Goal: Transaction & Acquisition: Purchase product/service

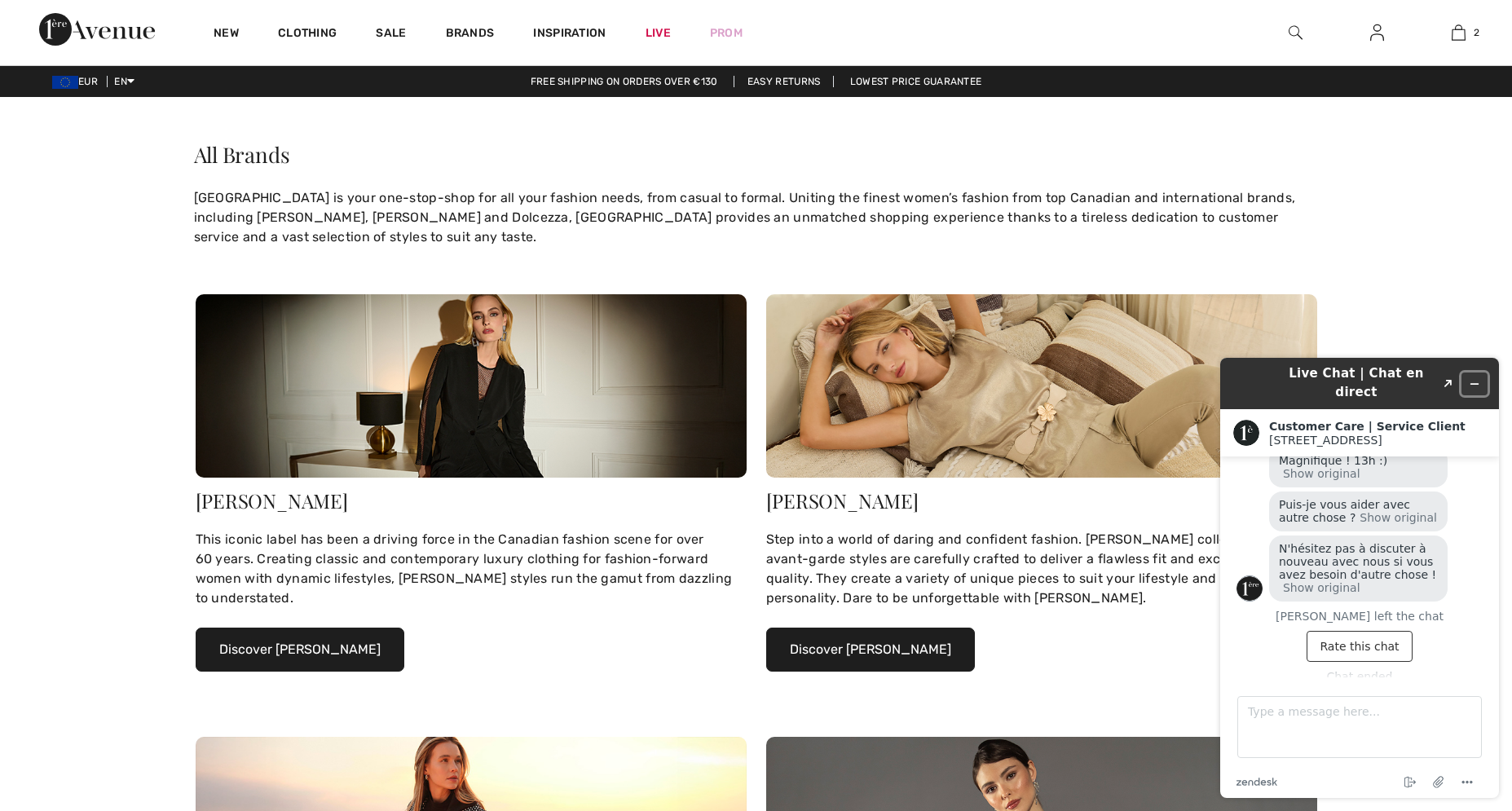
click at [1474, 384] on icon "Minimize widget" at bounding box center [1475, 384] width 8 height 0
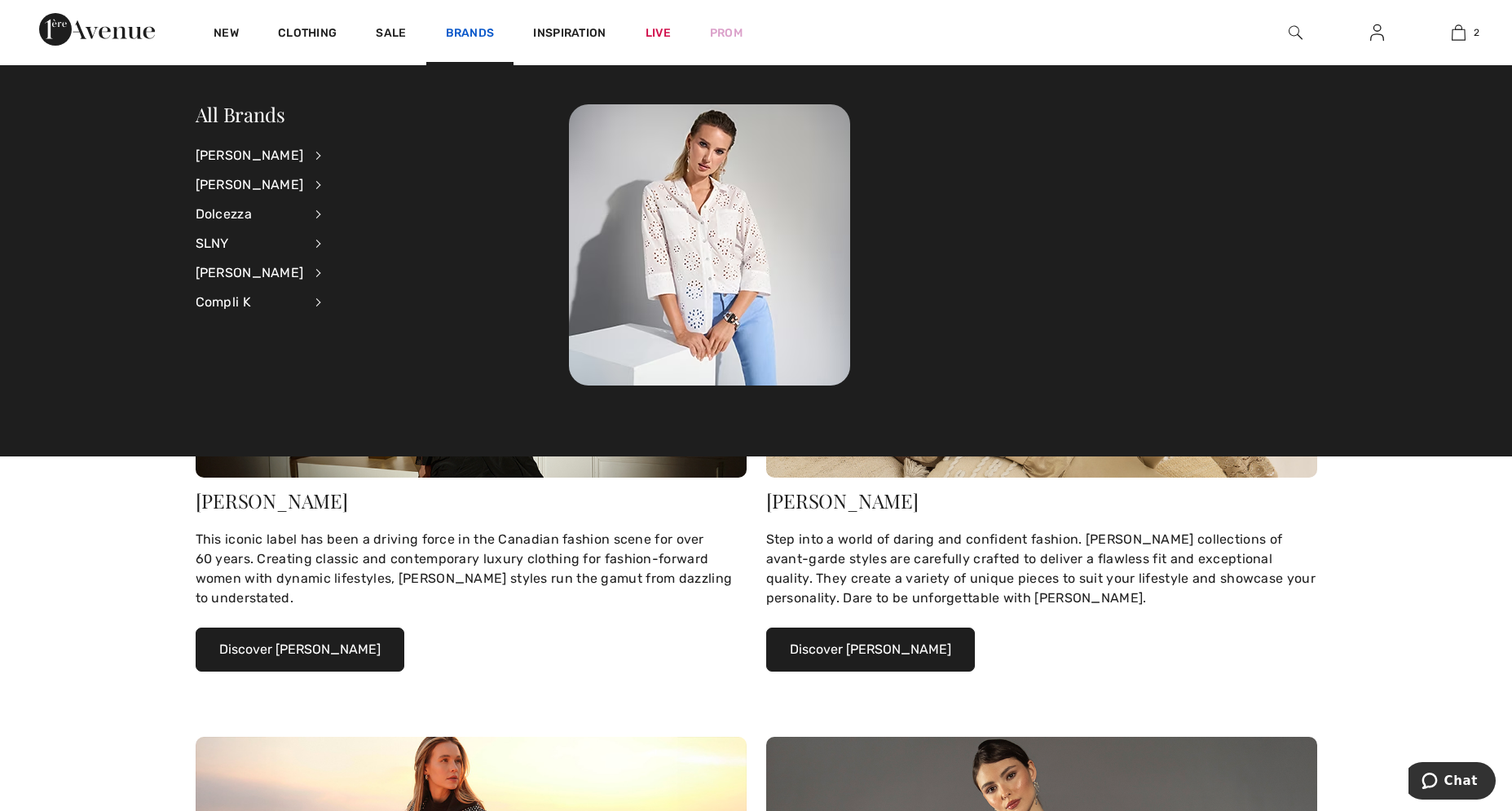
click at [465, 35] on link "Brands" at bounding box center [471, 35] width 49 height 17
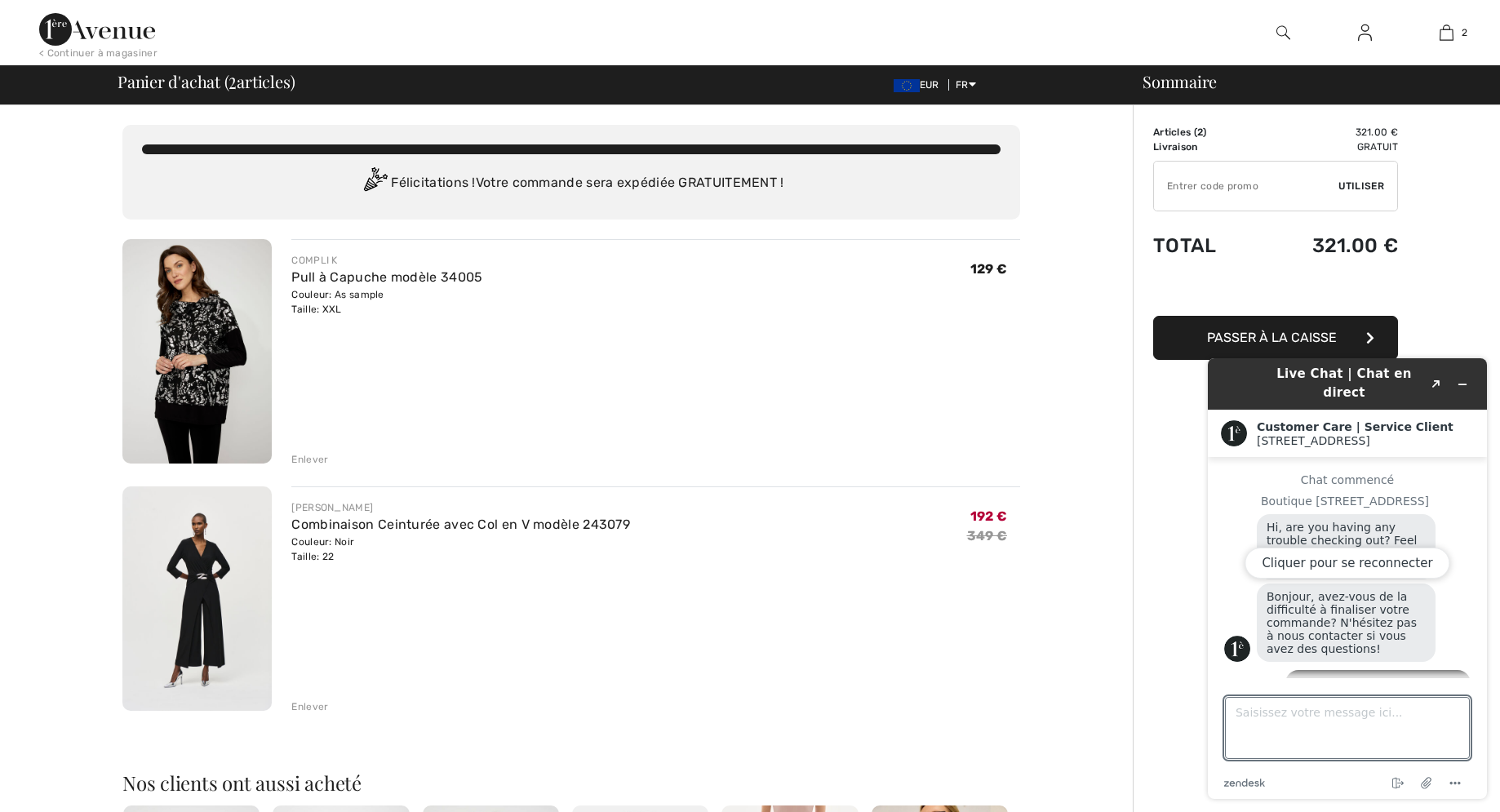
scroll to position [370, 0]
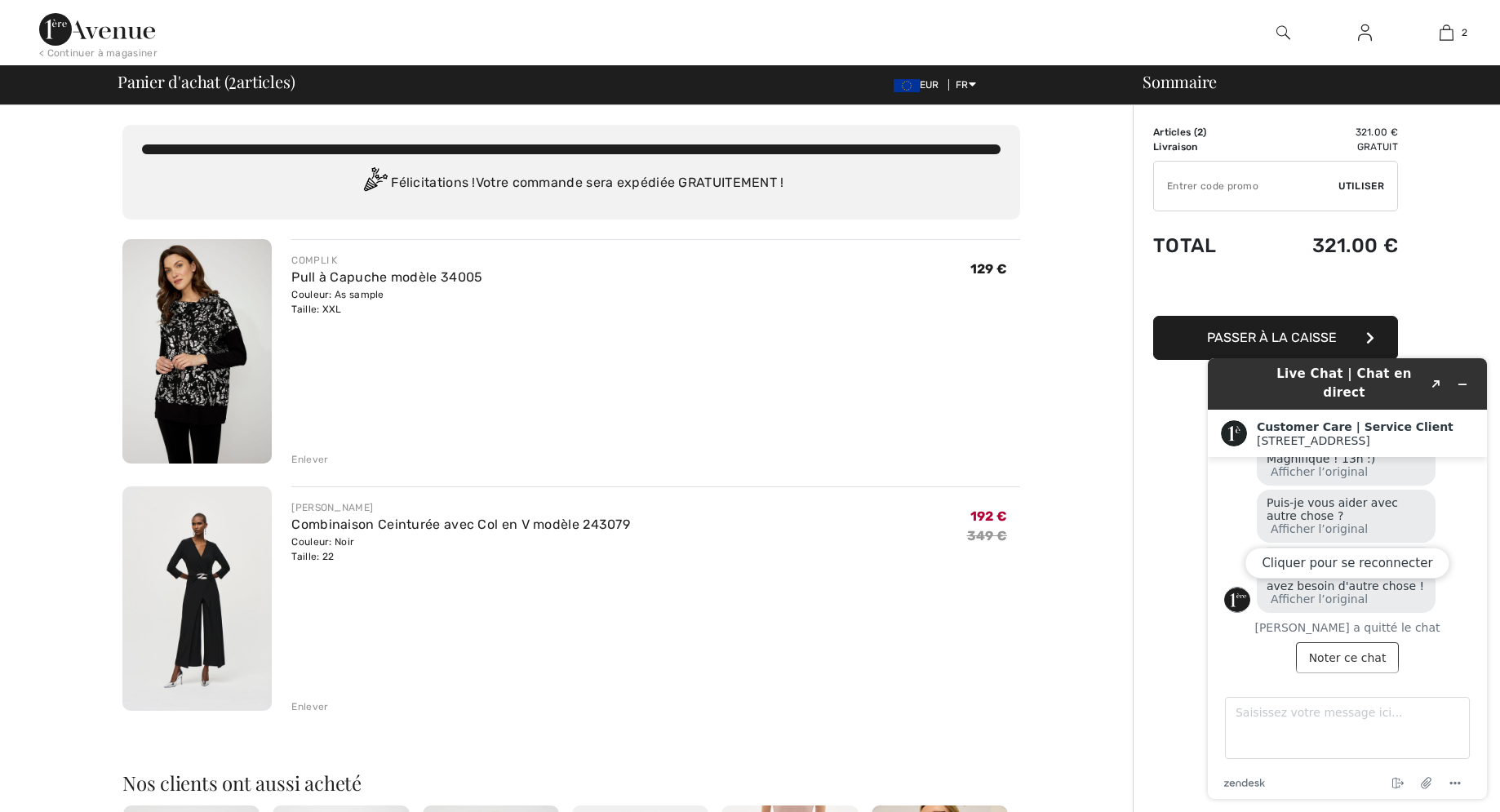
click at [1334, 635] on div "Cliquer pour se reconnecter" at bounding box center [1347, 578] width 279 height 441
click at [1310, 564] on button "Cliquer pour se reconnecter" at bounding box center [1346, 563] width 205 height 31
click at [80, 34] on img at bounding box center [96, 29] width 116 height 33
